Goal: Check status: Check status

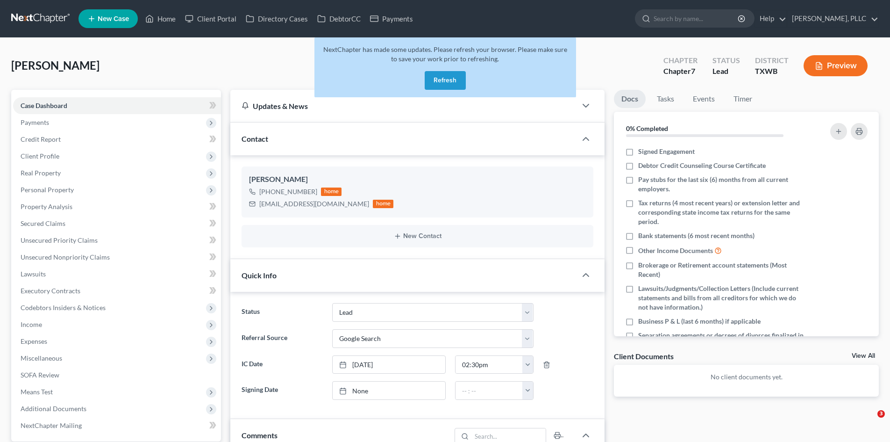
select select "14"
select select "4"
click at [436, 80] on button "Refresh" at bounding box center [445, 80] width 41 height 19
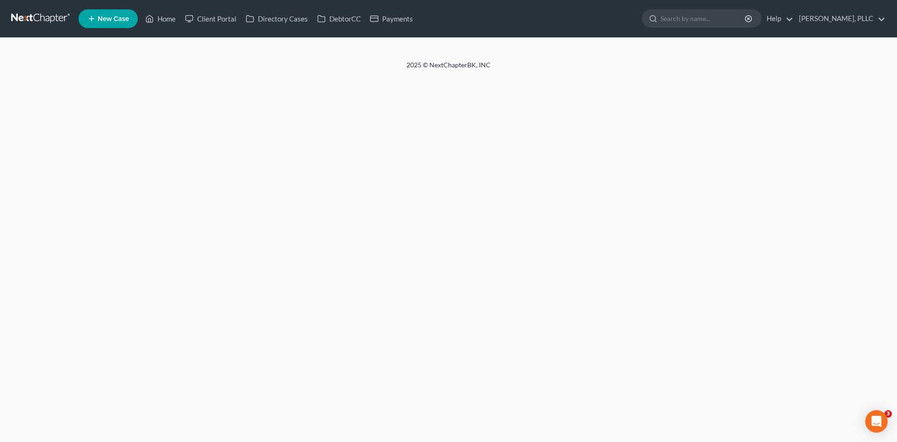
select select "4"
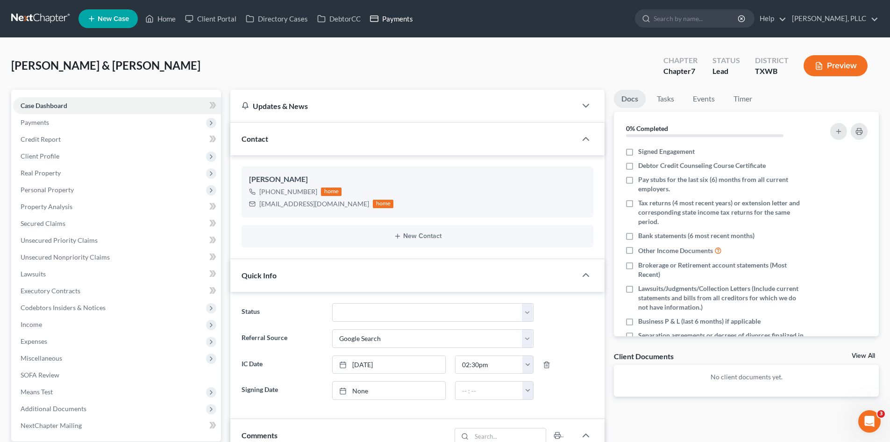
click at [395, 16] on link "Payments" at bounding box center [392, 18] width 52 height 17
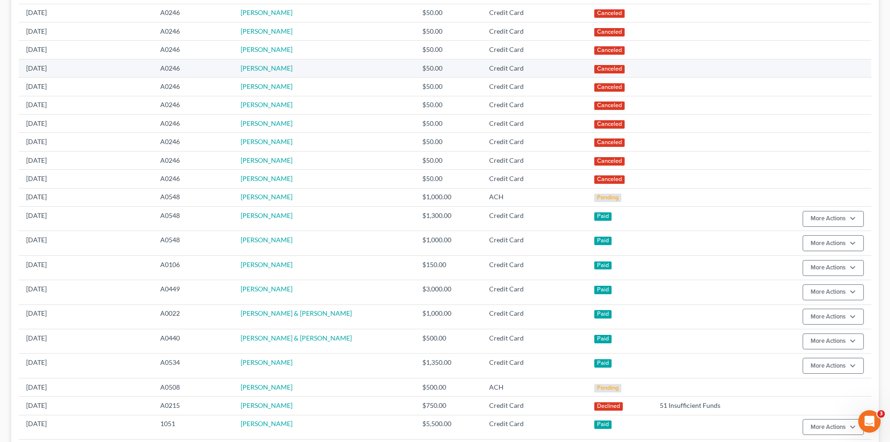
scroll to position [280, 0]
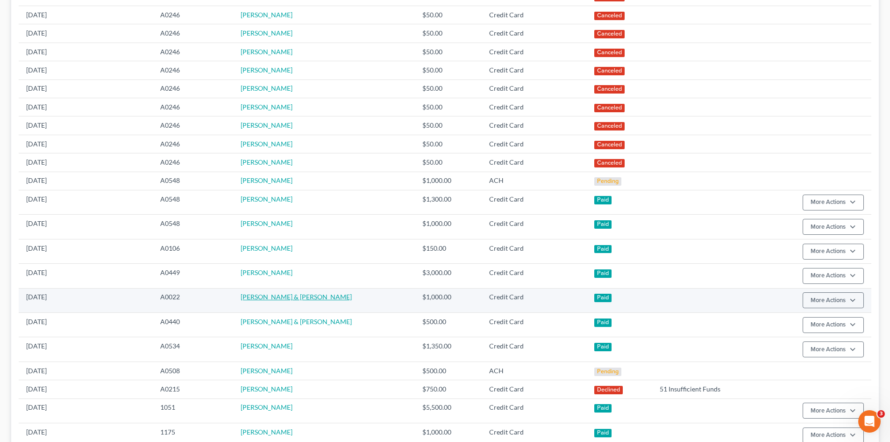
click at [308, 300] on link "[PERSON_NAME] & [PERSON_NAME]" at bounding box center [296, 297] width 111 height 8
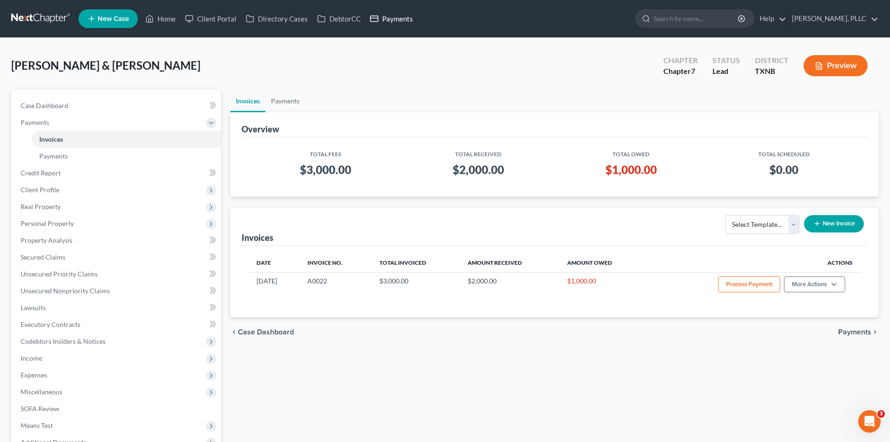
click at [388, 22] on link "Payments" at bounding box center [392, 18] width 52 height 17
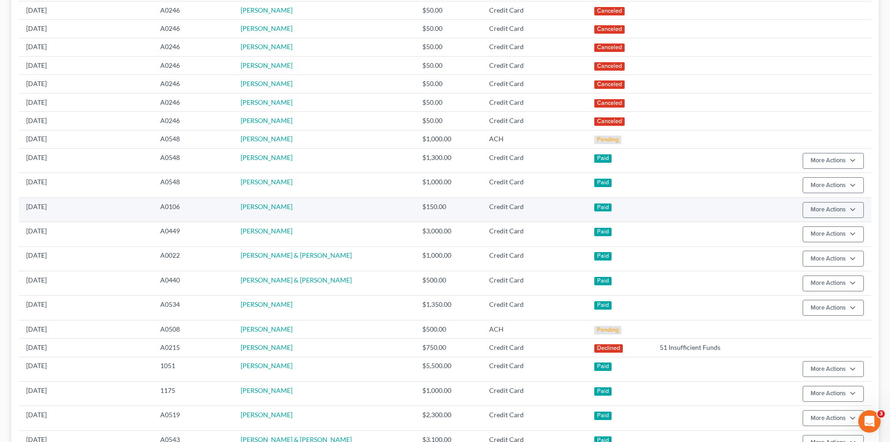
scroll to position [327, 0]
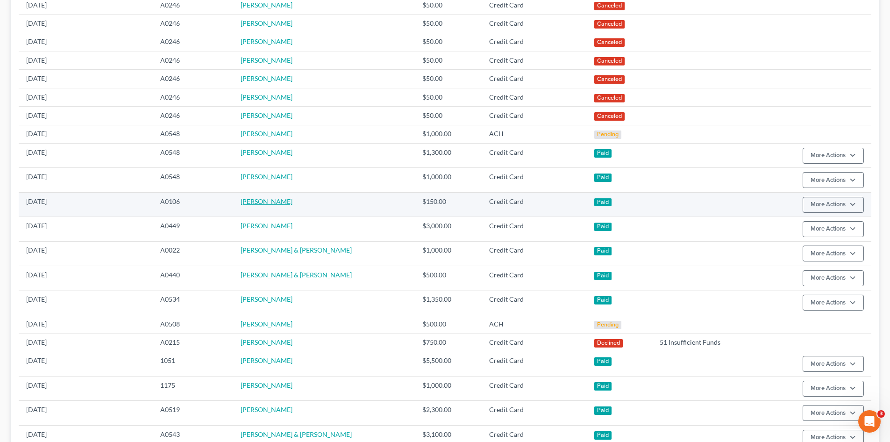
click at [264, 199] on link "[PERSON_NAME]" at bounding box center [267, 201] width 52 height 8
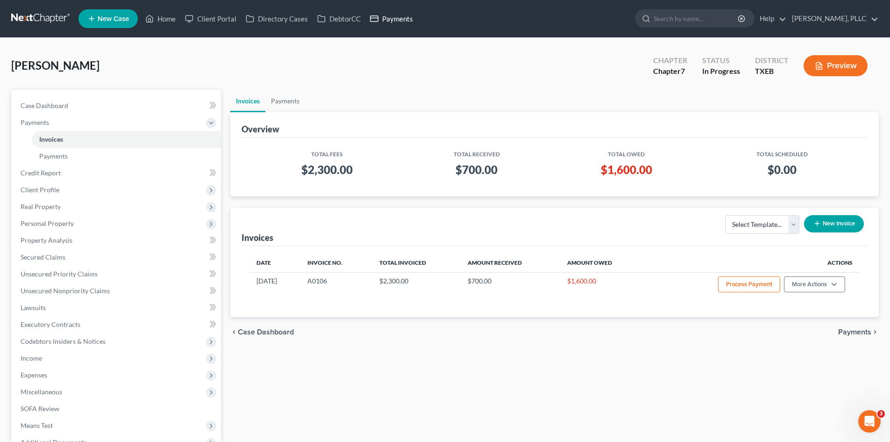
click at [392, 23] on link "Payments" at bounding box center [392, 18] width 52 height 17
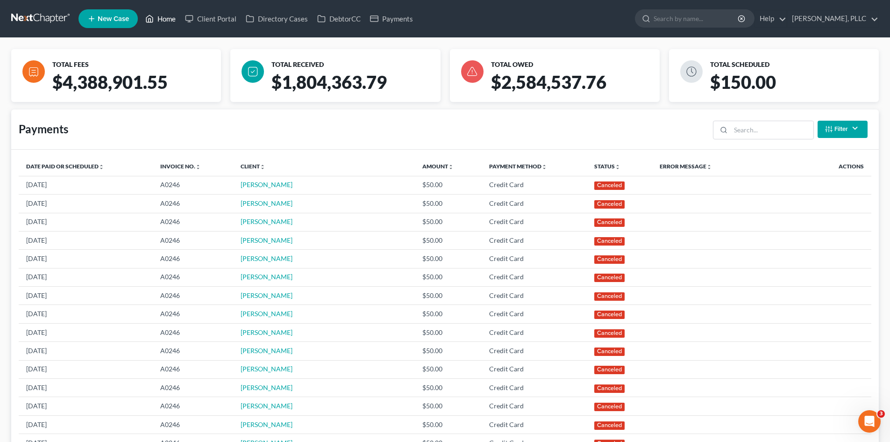
click at [169, 21] on link "Home" at bounding box center [161, 18] width 40 height 17
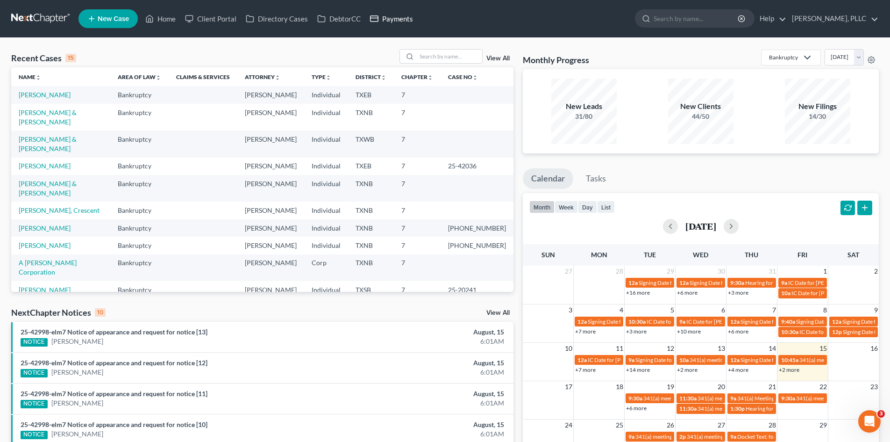
click at [394, 27] on link "Payments" at bounding box center [392, 18] width 52 height 17
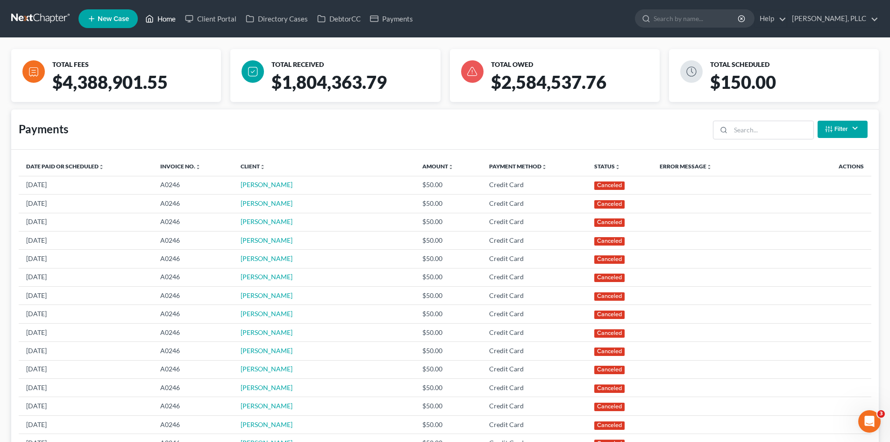
click at [170, 18] on link "Home" at bounding box center [161, 18] width 40 height 17
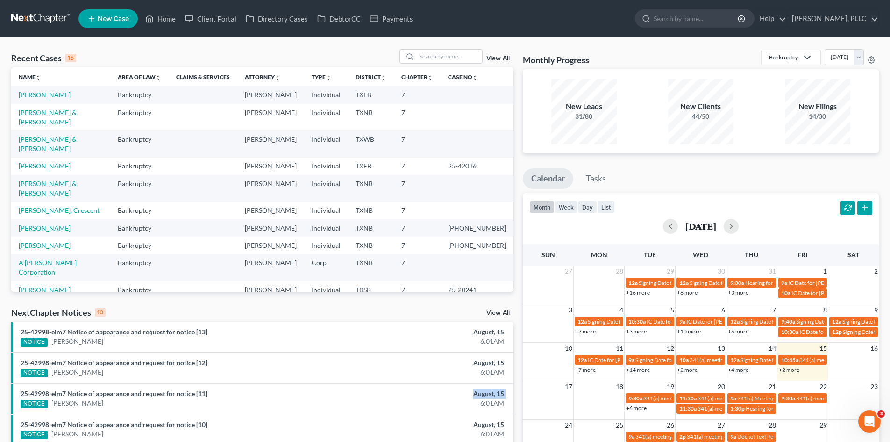
drag, startPoint x: 436, startPoint y: 399, endPoint x: 499, endPoint y: 381, distance: 65.9
click at [455, 392] on div "August, 15 6:01AM" at bounding box center [426, 398] width 165 height 19
drag, startPoint x: 331, startPoint y: 288, endPoint x: 364, endPoint y: 280, distance: 33.6
click at [355, 283] on tbody "[PERSON_NAME] Bankruptcy [PERSON_NAME] Individual TXEB 7 [PERSON_NAME] & [PERSO…" at bounding box center [262, 245] width 502 height 318
